Goal: Find specific page/section: Find specific page/section

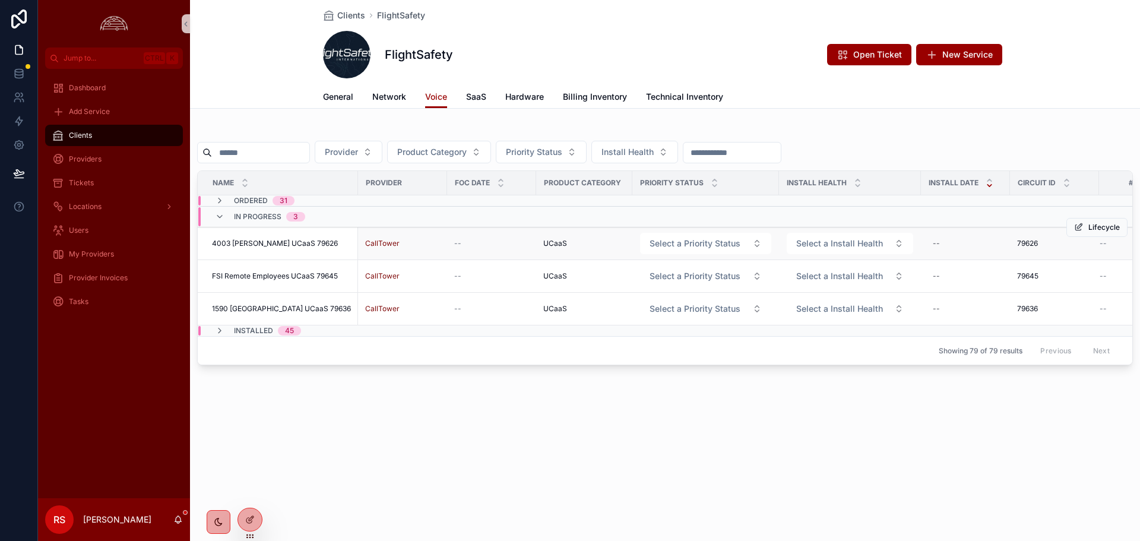
click at [295, 248] on td "4003 [PERSON_NAME] UCaaS 79626 4003 [PERSON_NAME] UCaaS 79626" at bounding box center [278, 243] width 160 height 33
click at [299, 246] on span "4003 [PERSON_NAME] UCaaS 79626" at bounding box center [275, 243] width 126 height 9
